Goal: Check status: Check status

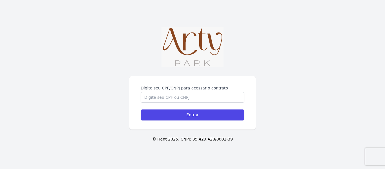
click at [184, 106] on form "Digite seu CPF/CNPJ para acessar o contrato Entrar" at bounding box center [193, 102] width 104 height 35
click at [184, 98] on input "Digite seu CPF/CNPJ para acessar o contrato" at bounding box center [193, 97] width 104 height 11
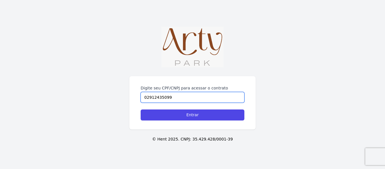
type input "02912435099"
click at [141, 109] on input "Entrar" at bounding box center [193, 114] width 104 height 11
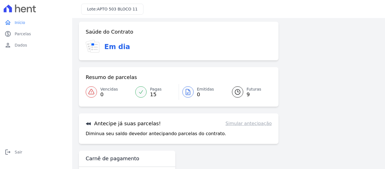
scroll to position [46, 0]
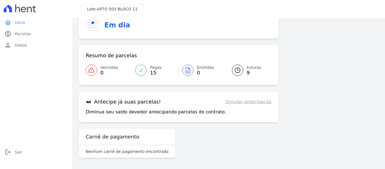
click at [247, 73] on span "9" at bounding box center [254, 72] width 15 height 5
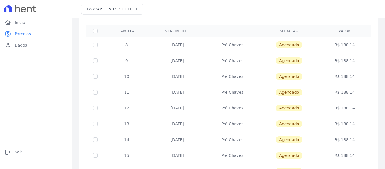
scroll to position [19, 0]
